Goal: Check status: Check status

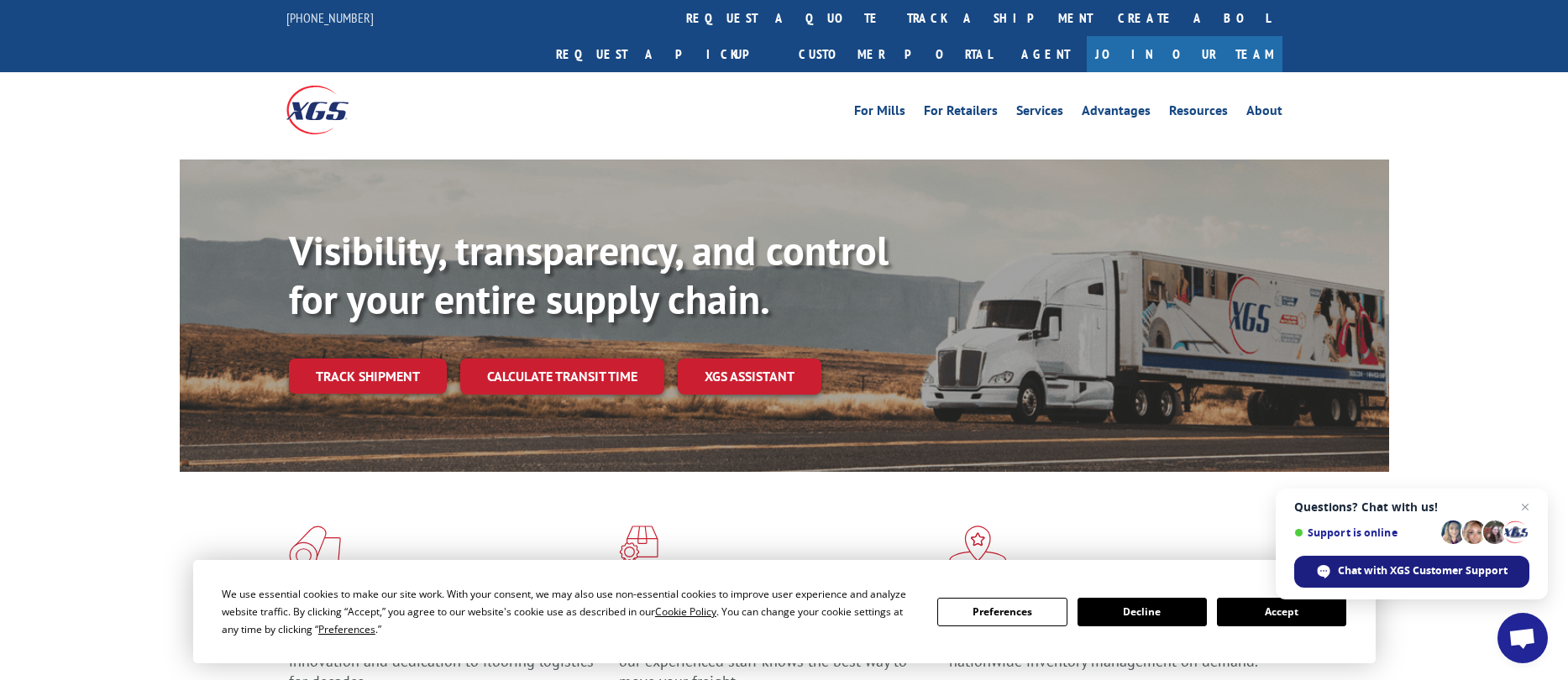
click at [1424, 564] on span "Chat with XGS Customer Support" at bounding box center [1422, 571] width 169 height 15
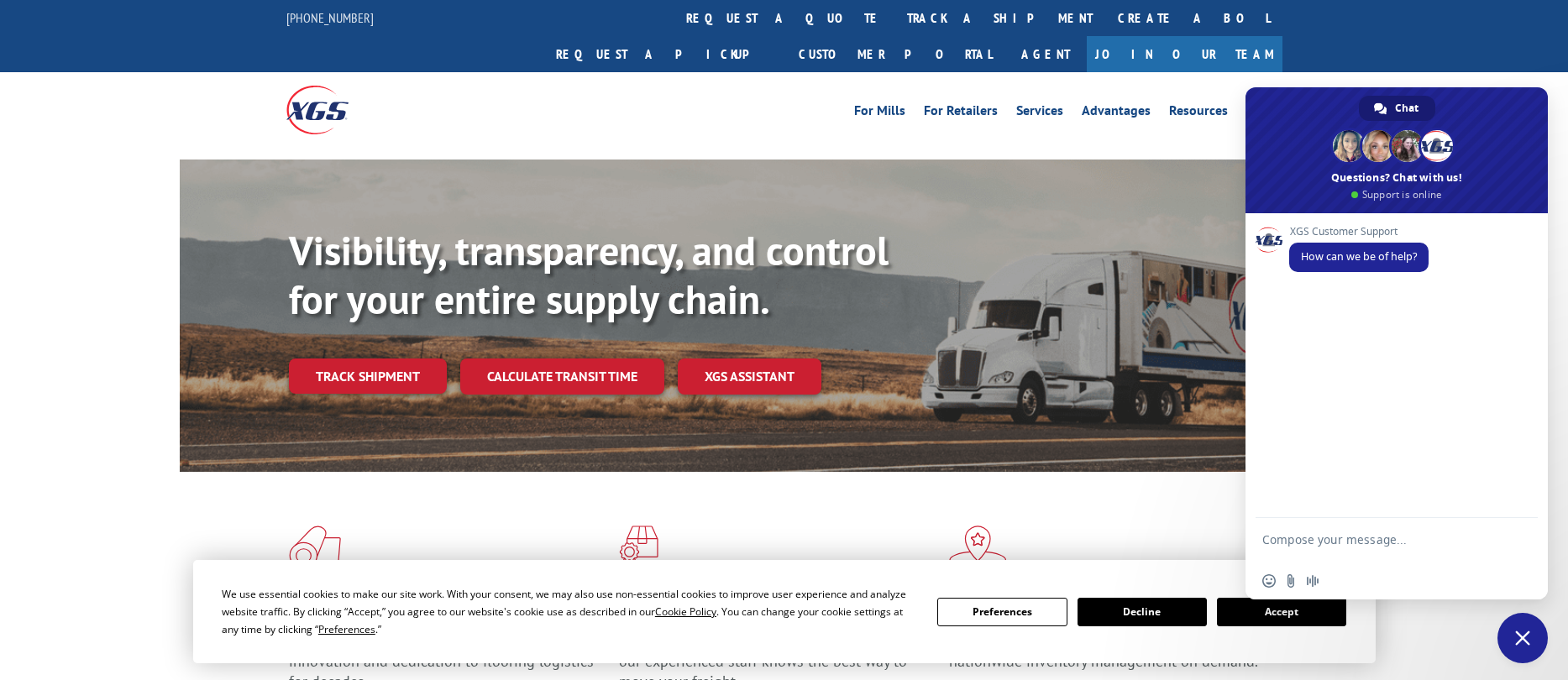
click at [1382, 539] on textarea "Compose your message..." at bounding box center [1378, 547] width 232 height 30
type textarea "Good morning, I'd like to get an update on the delivery under PRO 17235468"
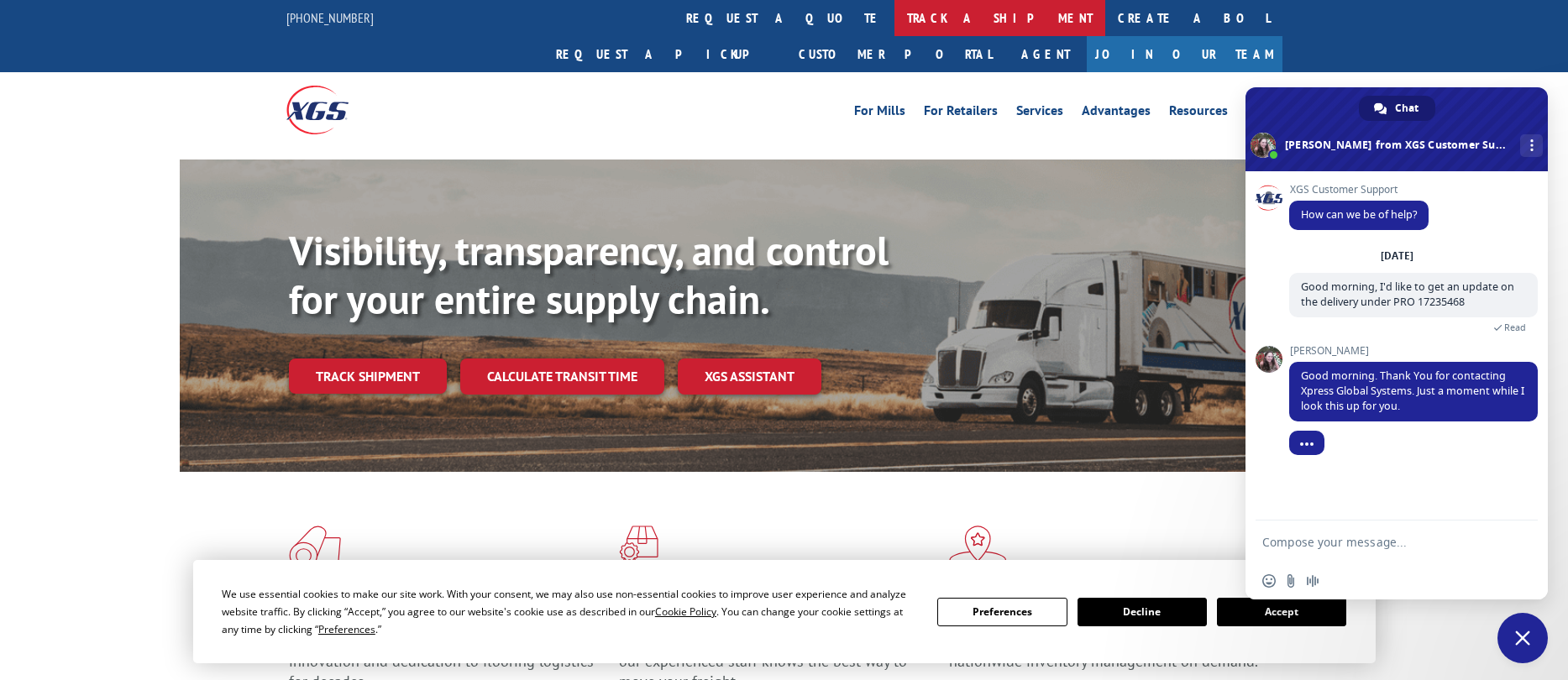
click at [894, 16] on link "track a shipment" at bounding box center [1000, 18] width 211 height 36
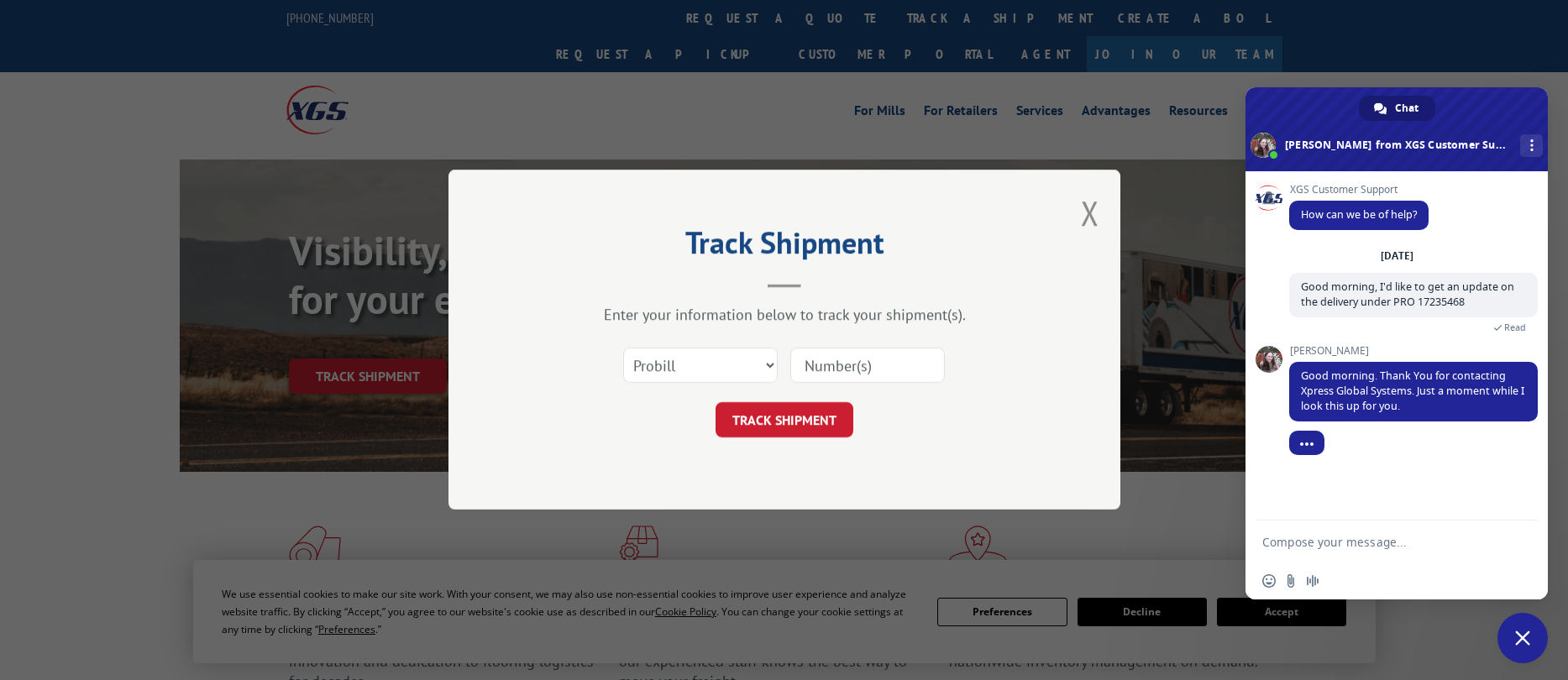
click at [865, 383] on div "Select category... Probill BOL PO" at bounding box center [784, 366] width 504 height 56
click at [868, 364] on input at bounding box center [868, 366] width 155 height 36
paste input "17235468"
type input "17235468"
click at [787, 421] on button "TRACK SHIPMENT" at bounding box center [784, 421] width 137 height 36
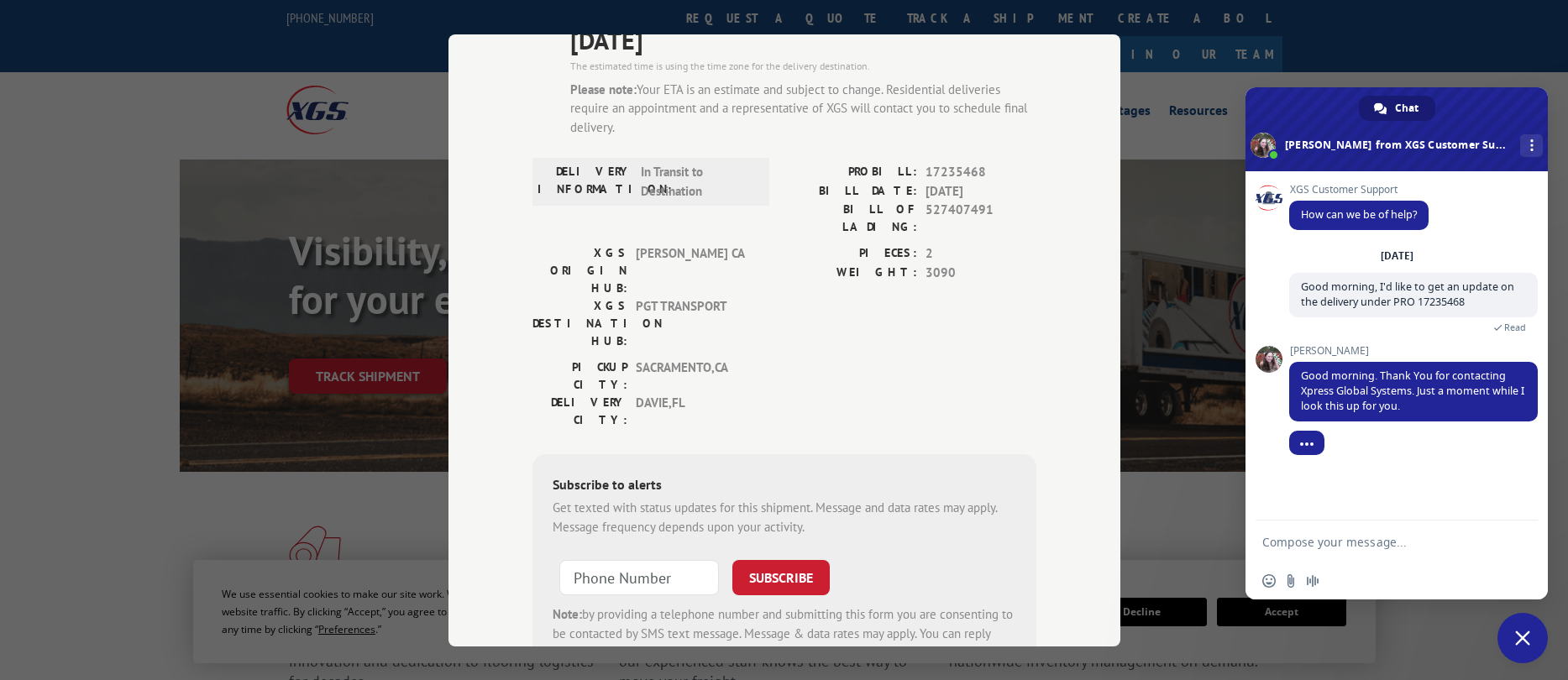
scroll to position [221, 0]
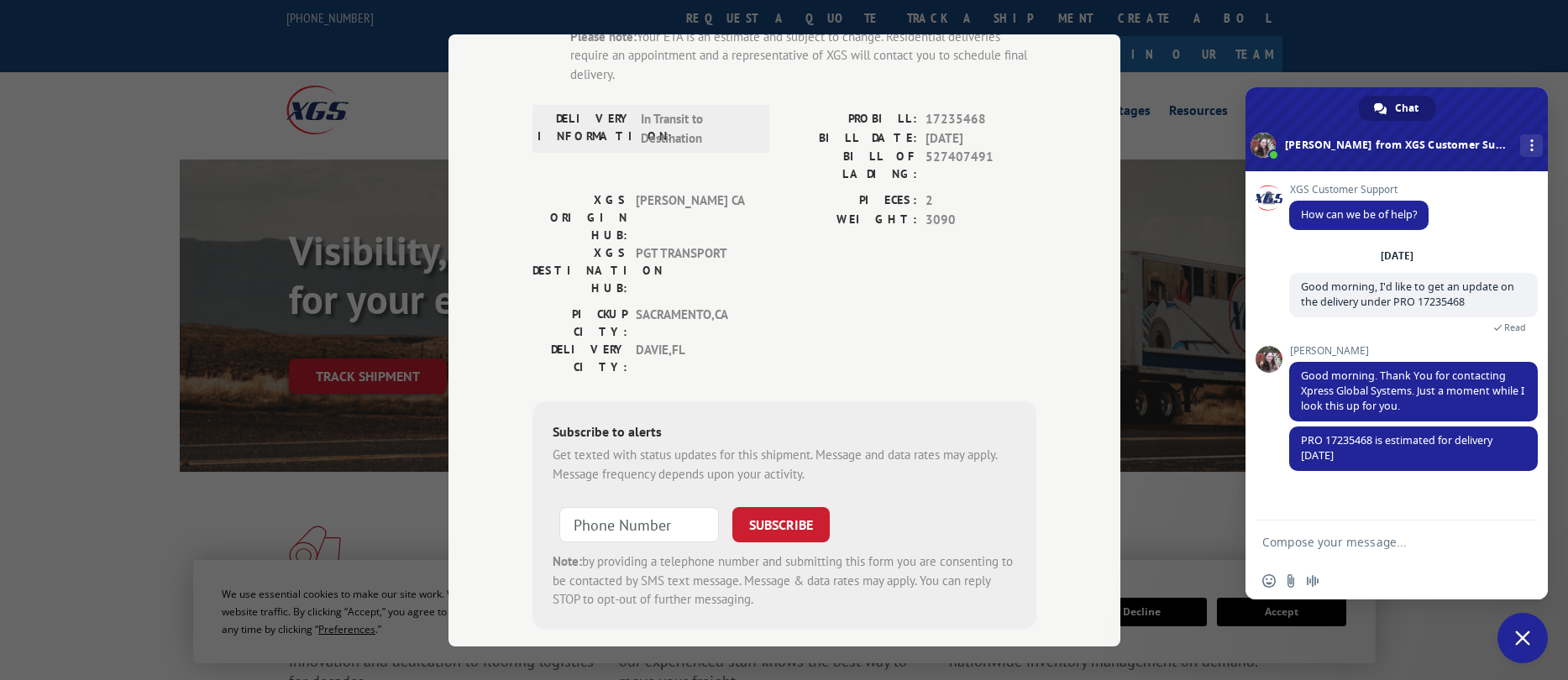
click at [1451, 553] on form at bounding box center [1378, 543] width 232 height 46
click at [1450, 538] on textarea "Compose your message..." at bounding box center [1378, 543] width 232 height 15
type textarea "Sorry, would that be [DATE] or [DATE]?"
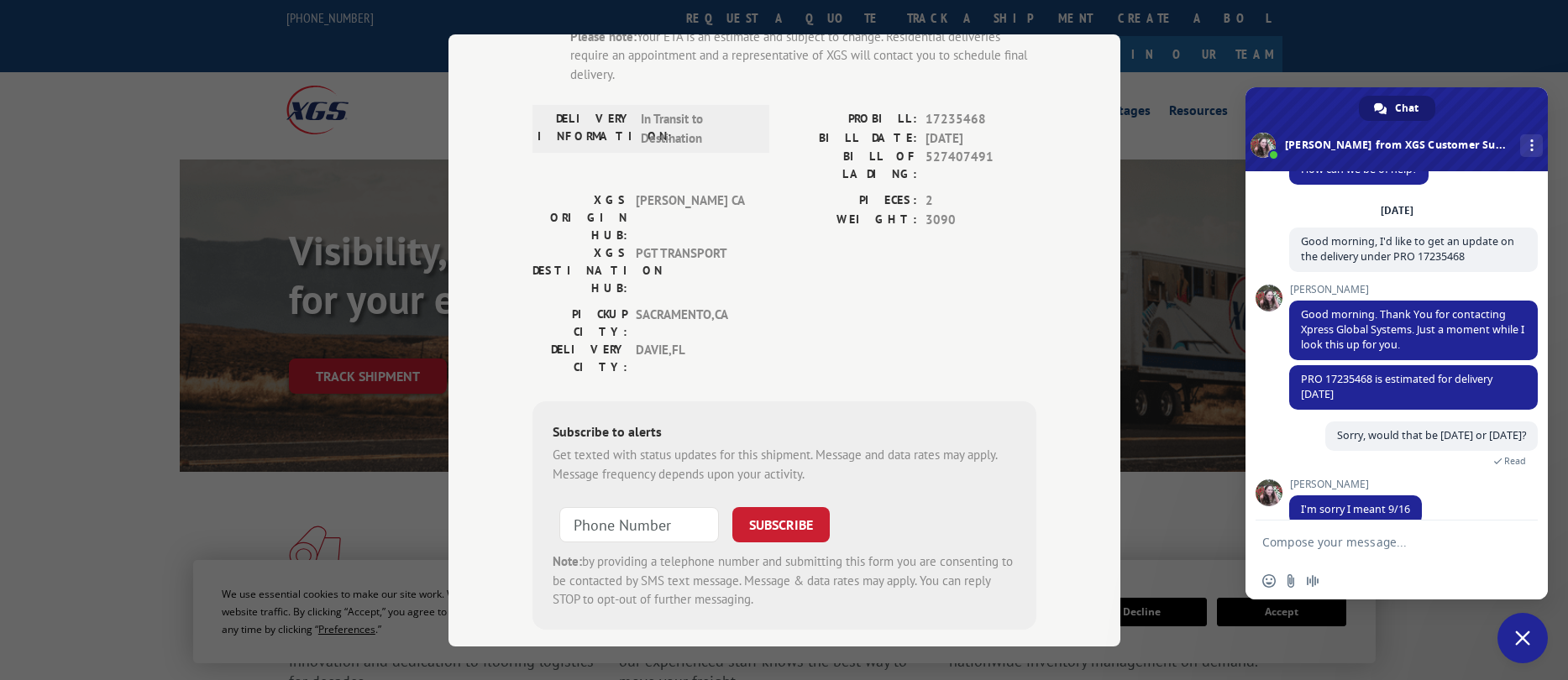
scroll to position [84, 0]
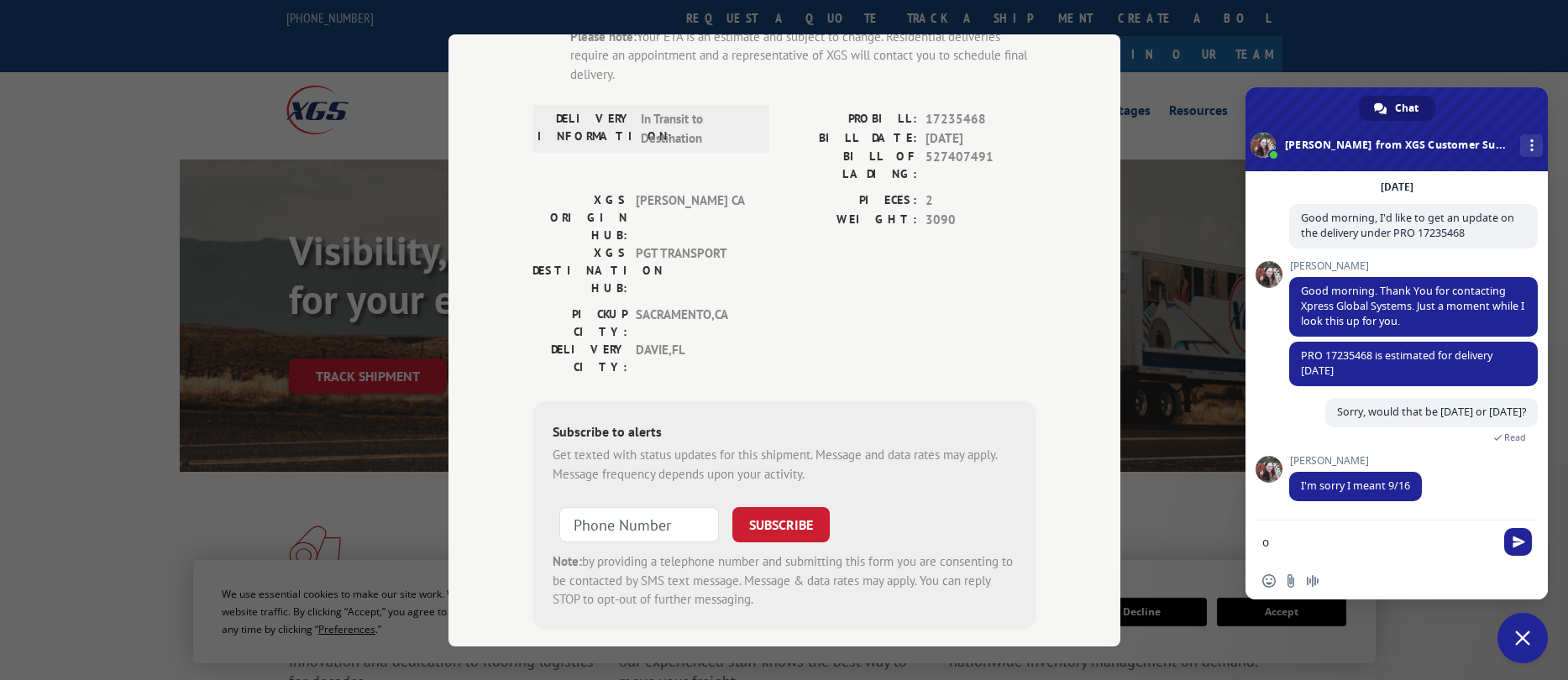
type textarea "o"
type textarea "No worries, just making sure, thank you!"
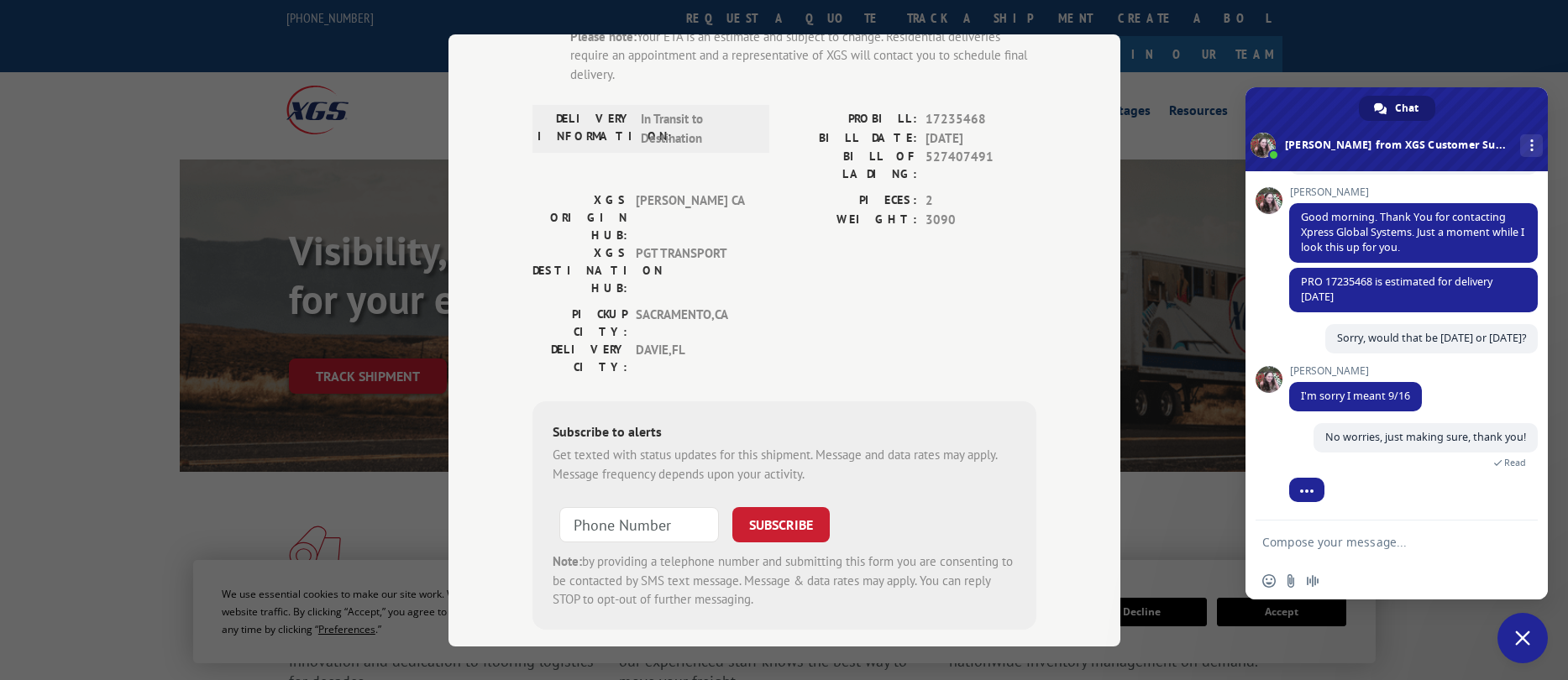
scroll to position [198, 0]
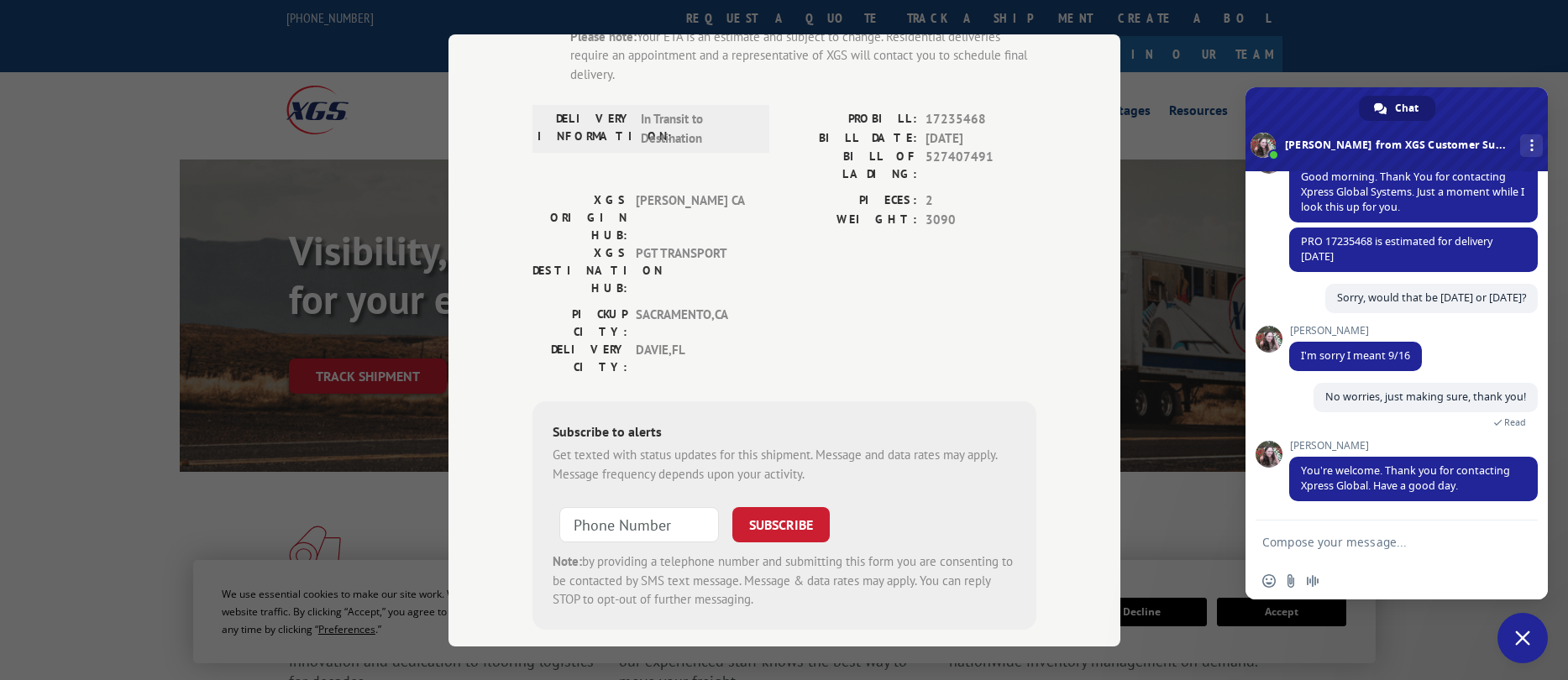
click at [1369, 541] on textarea "Compose your message..." at bounding box center [1378, 543] width 232 height 15
click at [1330, 533] on form at bounding box center [1378, 543] width 232 height 46
click at [1337, 544] on textarea "Compose your message..." at bounding box center [1378, 543] width 232 height 15
type textarea "Y"
type textarea "You as well, thanks!"
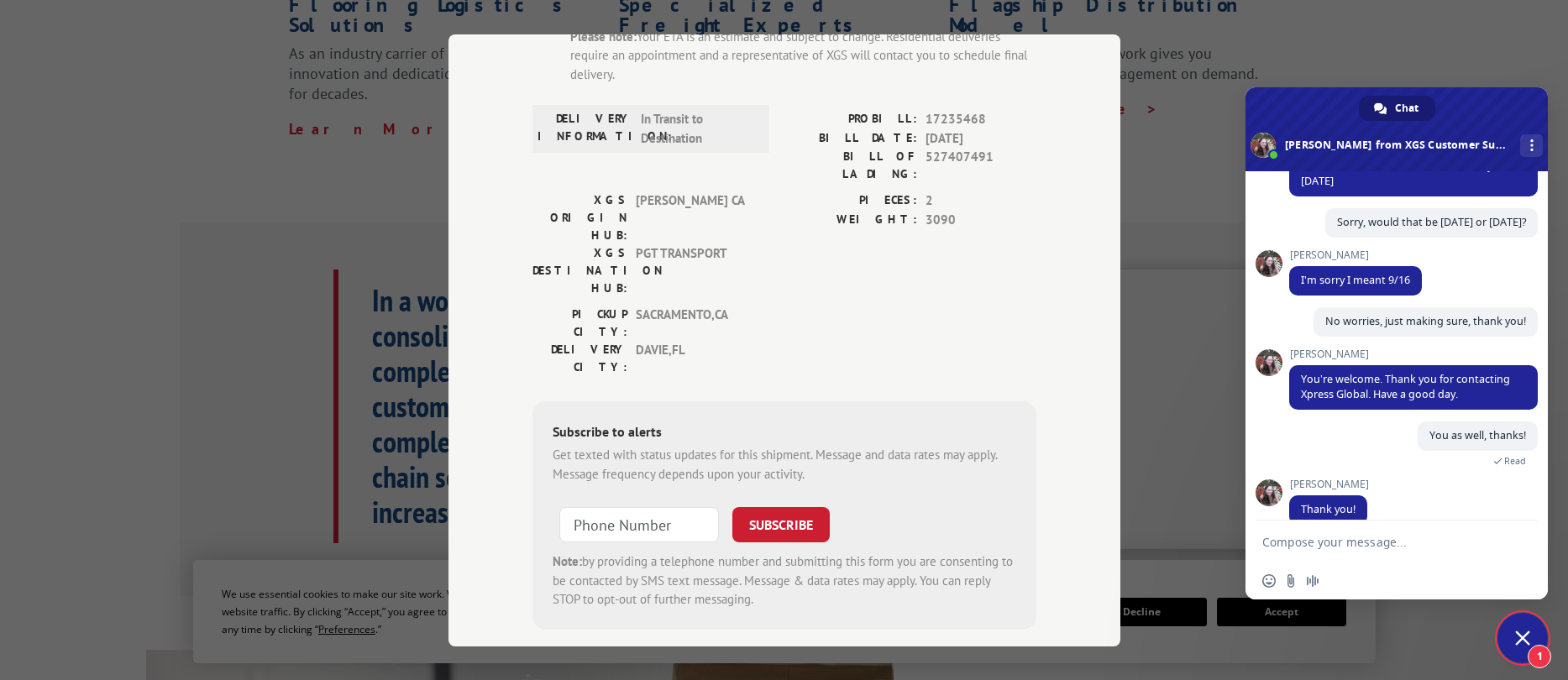
scroll to position [298, 0]
